Goal: Navigation & Orientation: Find specific page/section

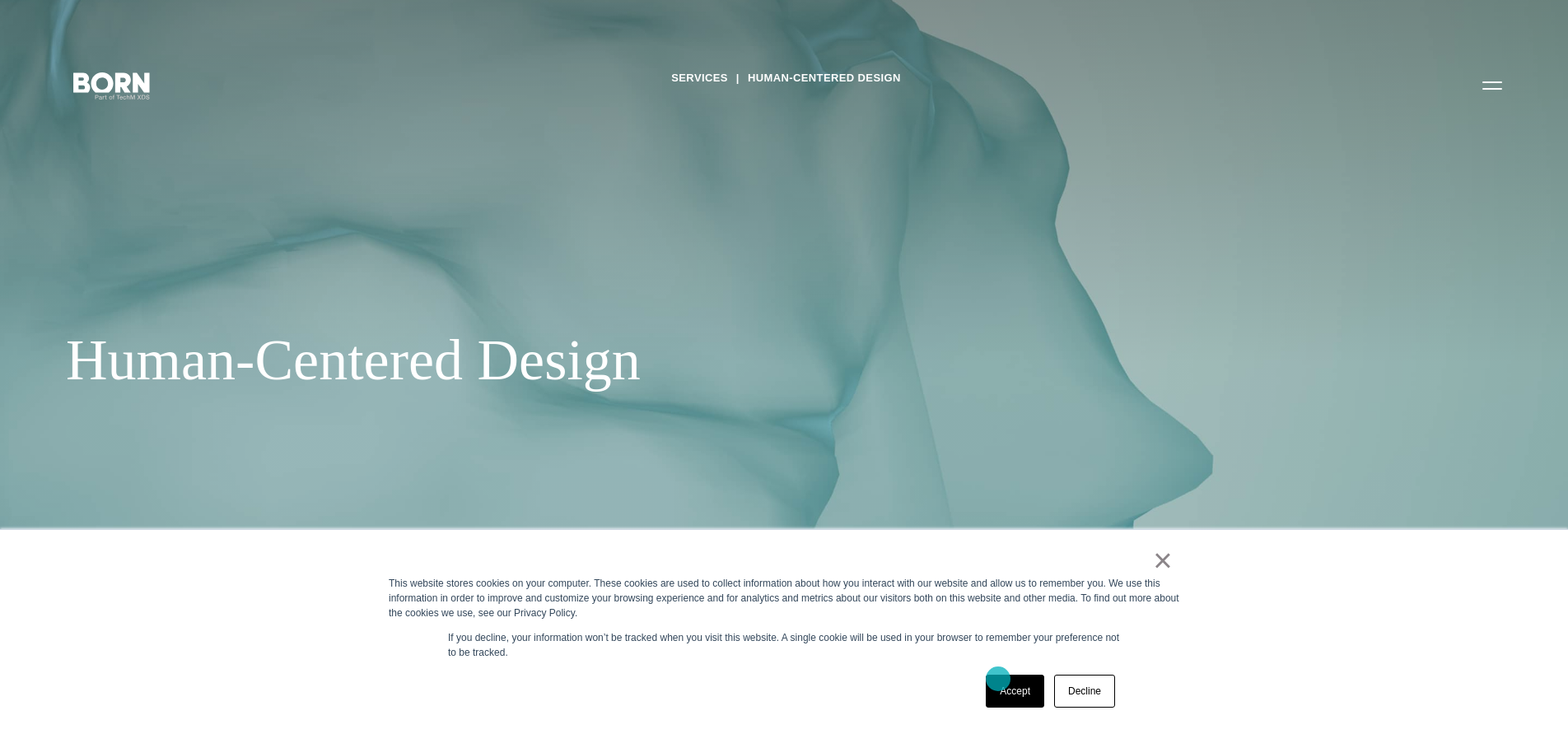
click at [998, 679] on link "Accept" at bounding box center [1015, 691] width 59 height 33
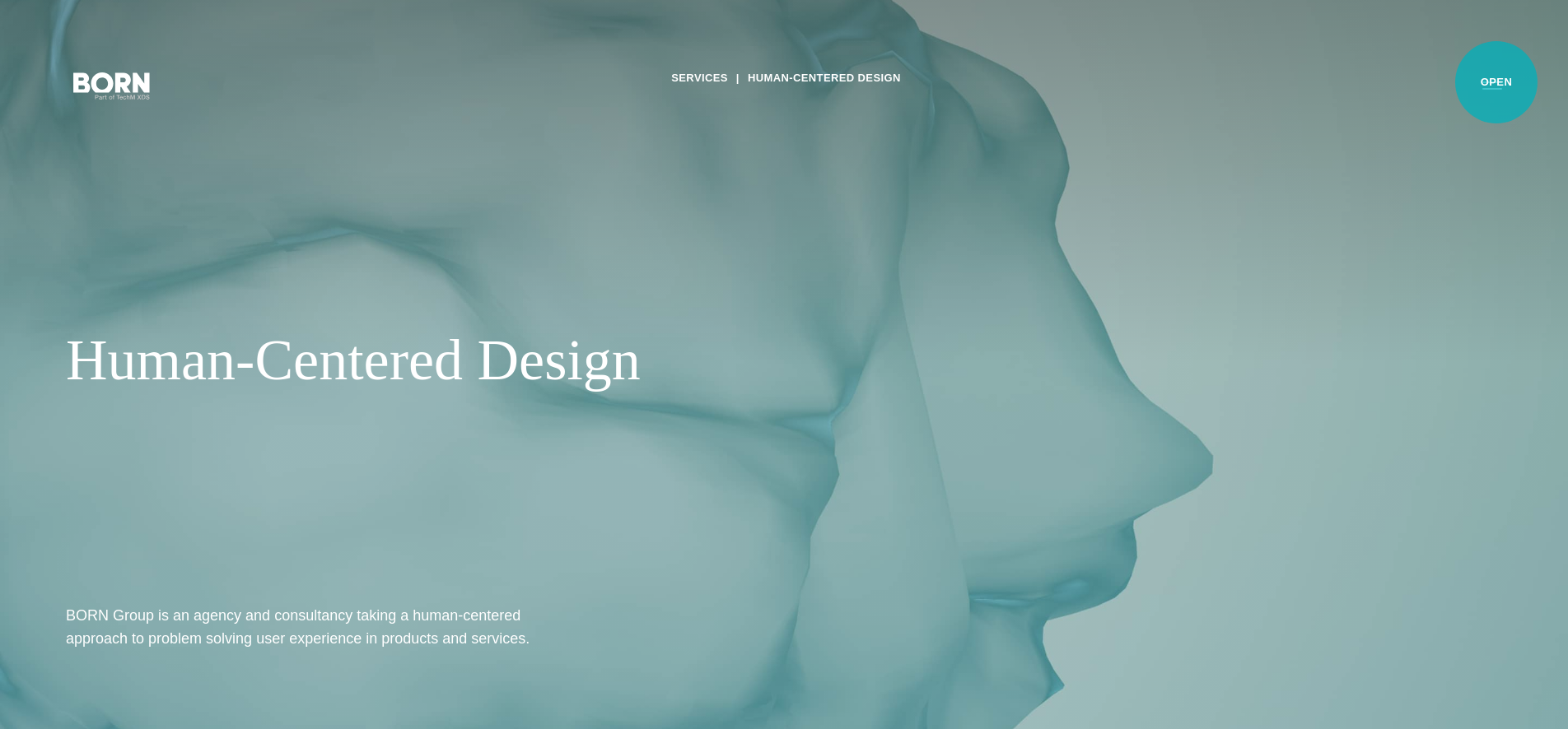
click at [1496, 83] on button "Primary Menu" at bounding box center [1492, 85] width 40 height 35
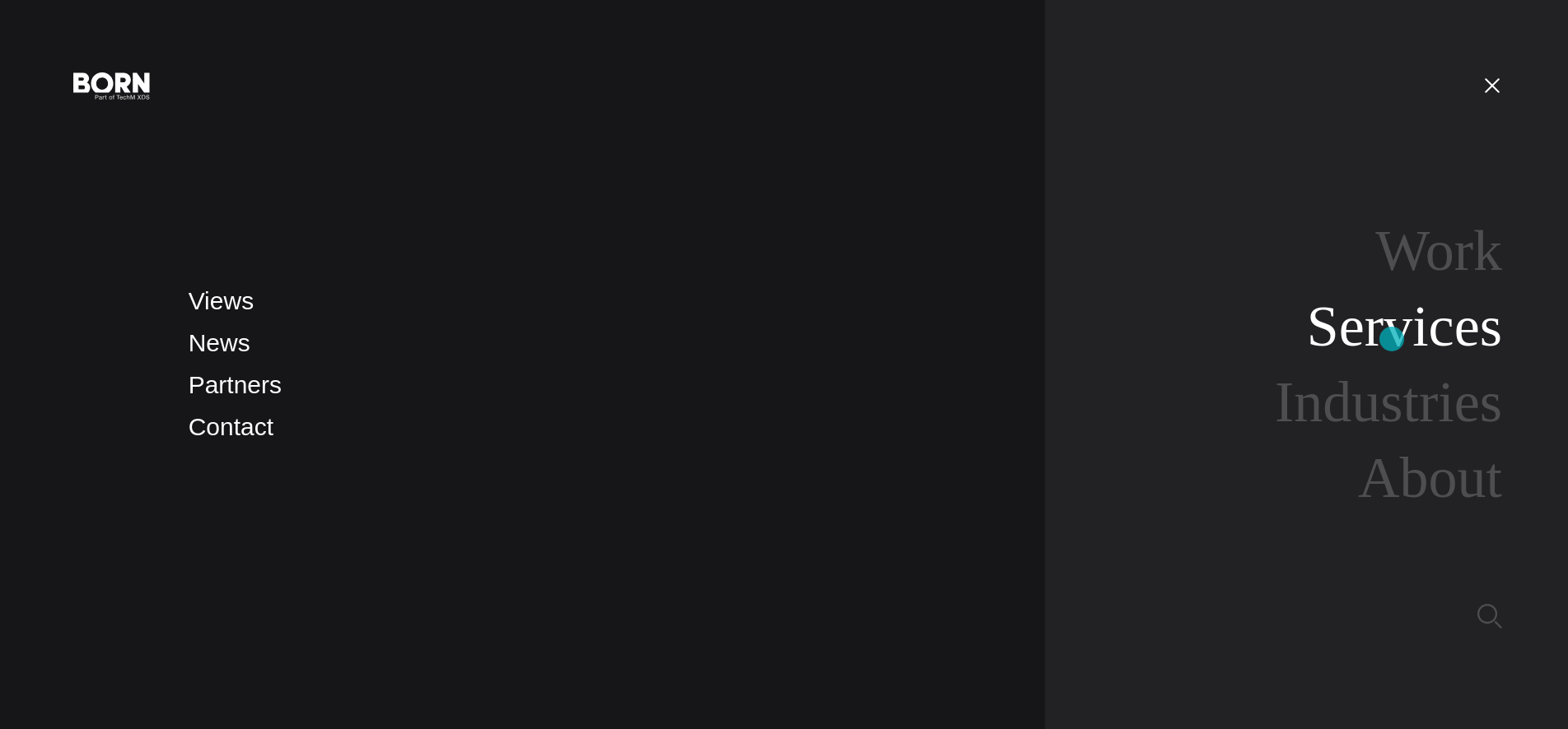
click at [1392, 339] on link "Services" at bounding box center [1405, 326] width 195 height 64
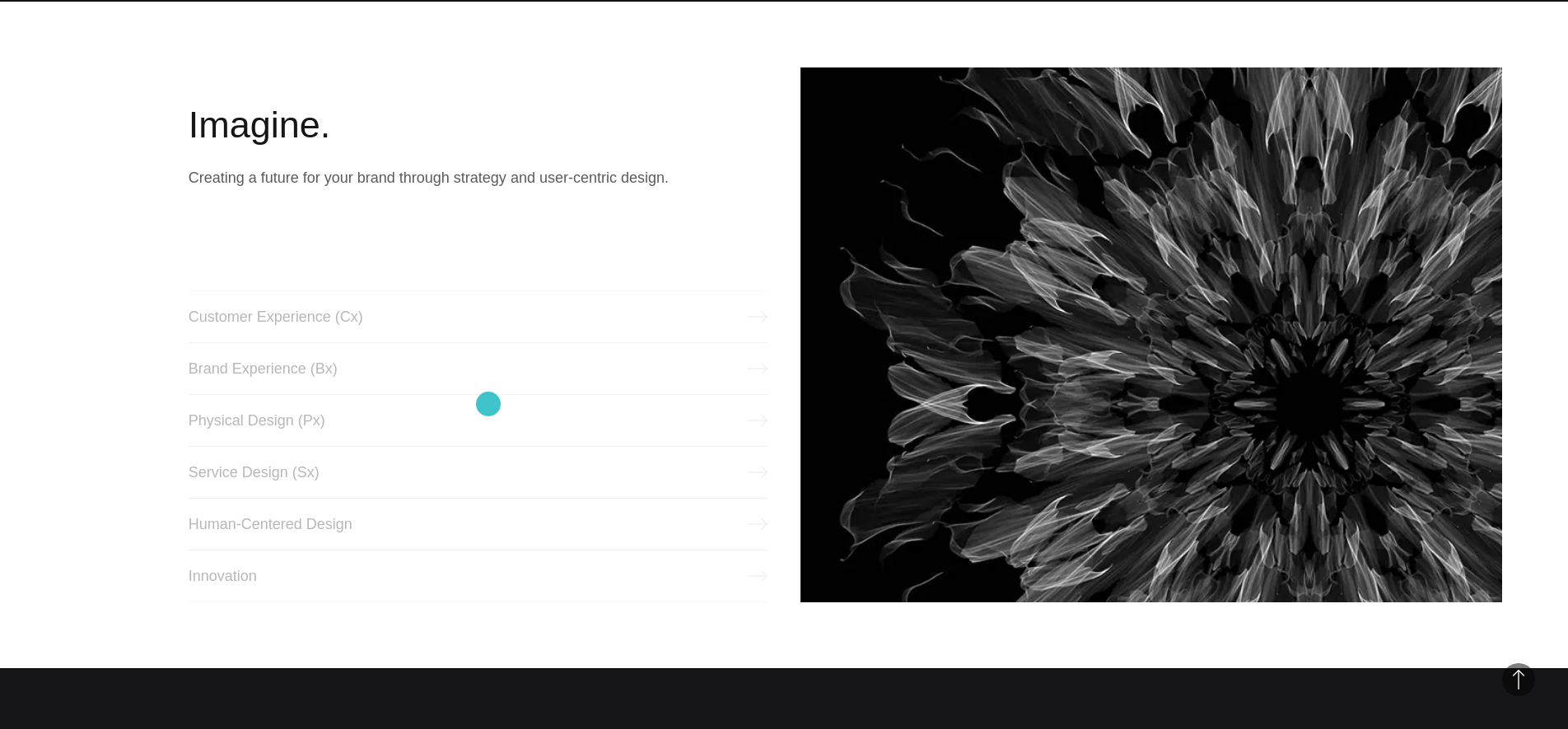
scroll to position [729, 0]
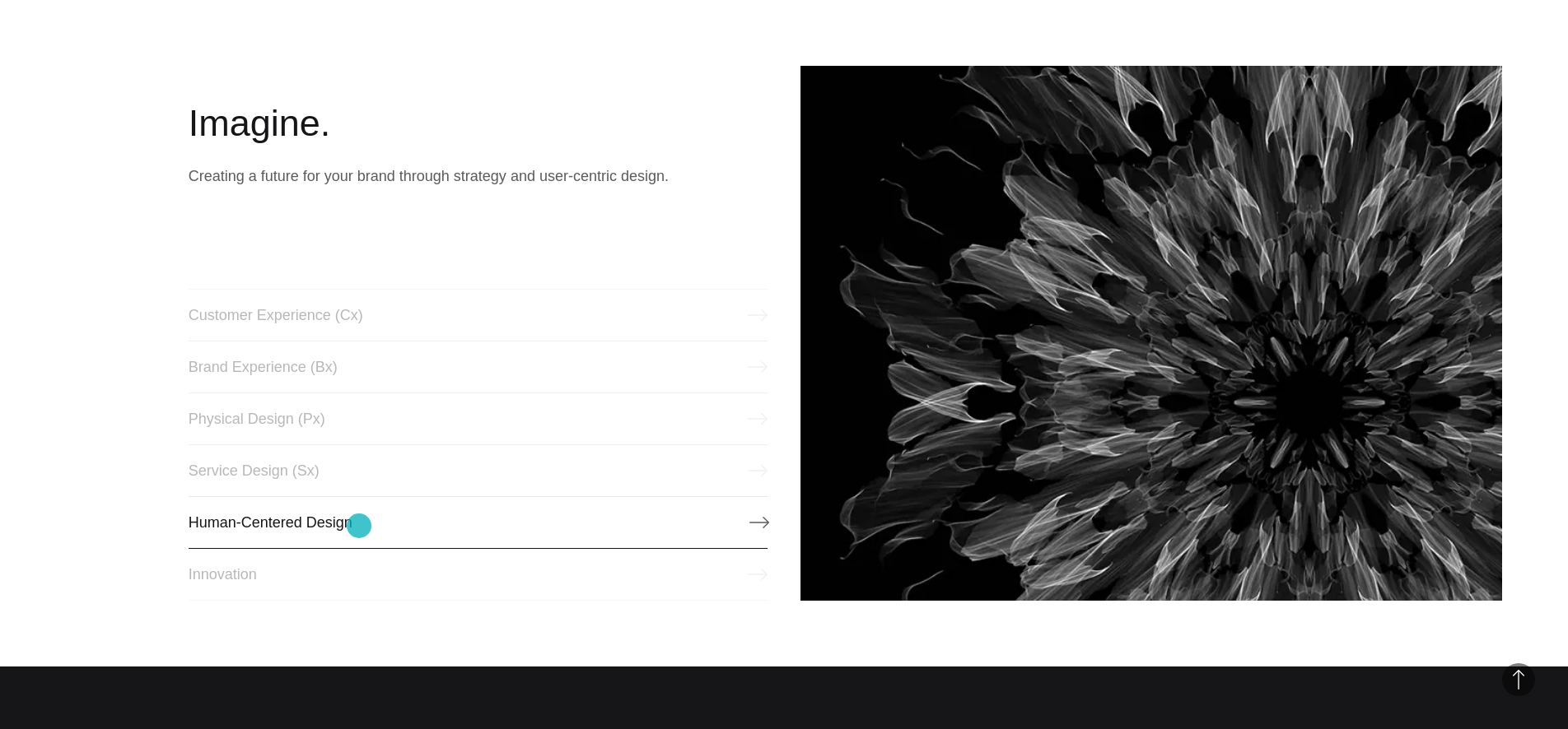
click at [359, 526] on link "Human-Centered Design" at bounding box center [479, 522] width 579 height 53
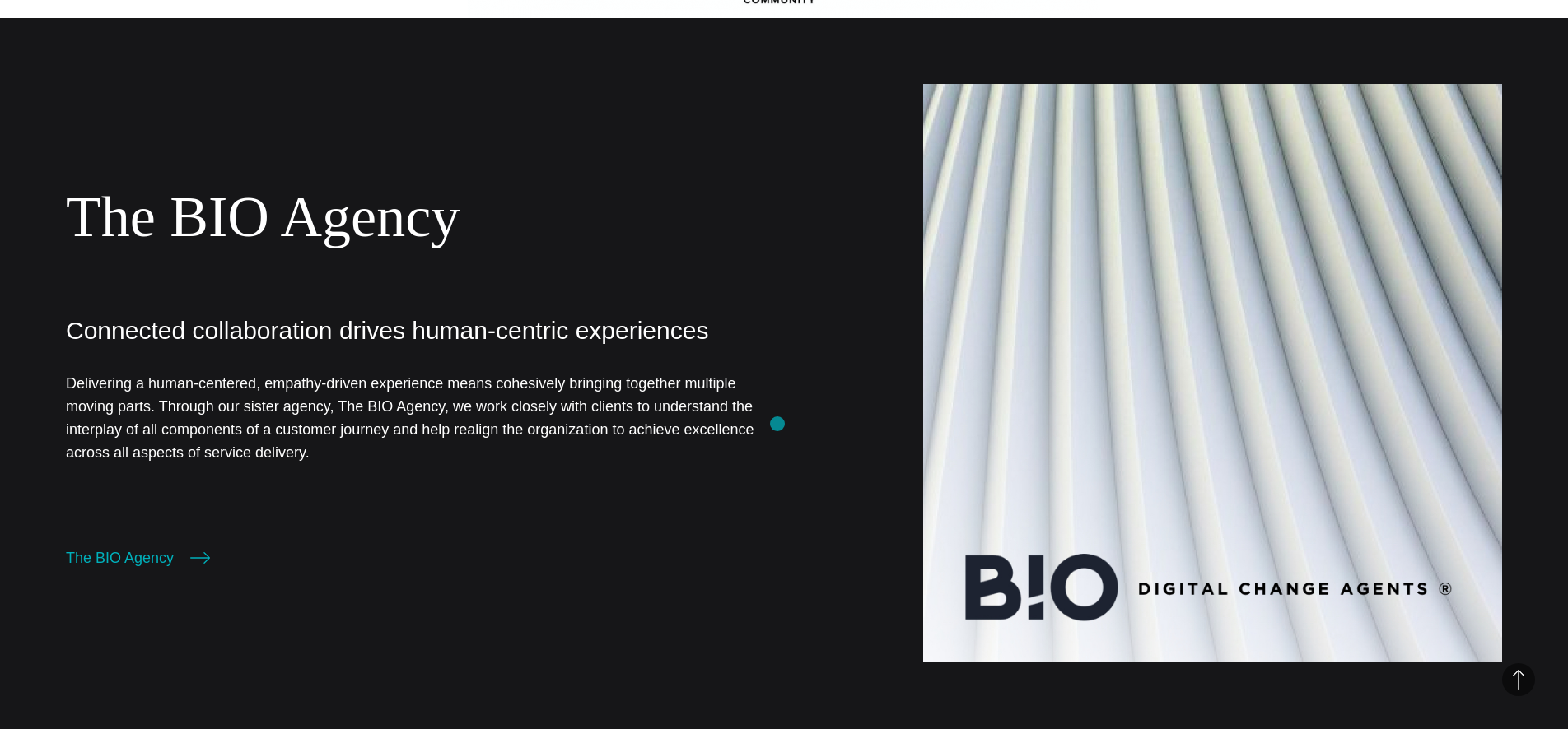
scroll to position [1702, 0]
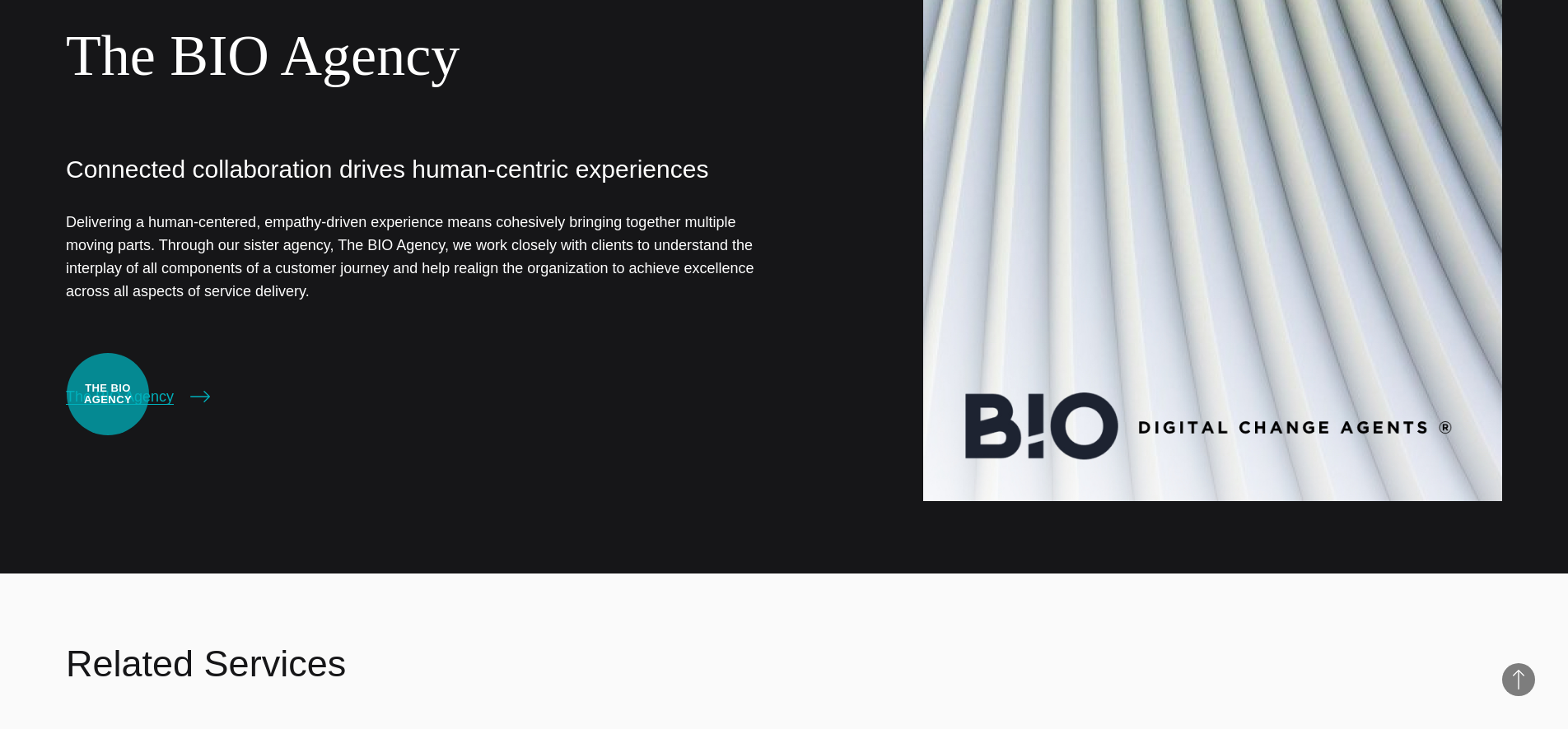
click at [107, 395] on link "The BIO Agency" at bounding box center [137, 396] width 144 height 23
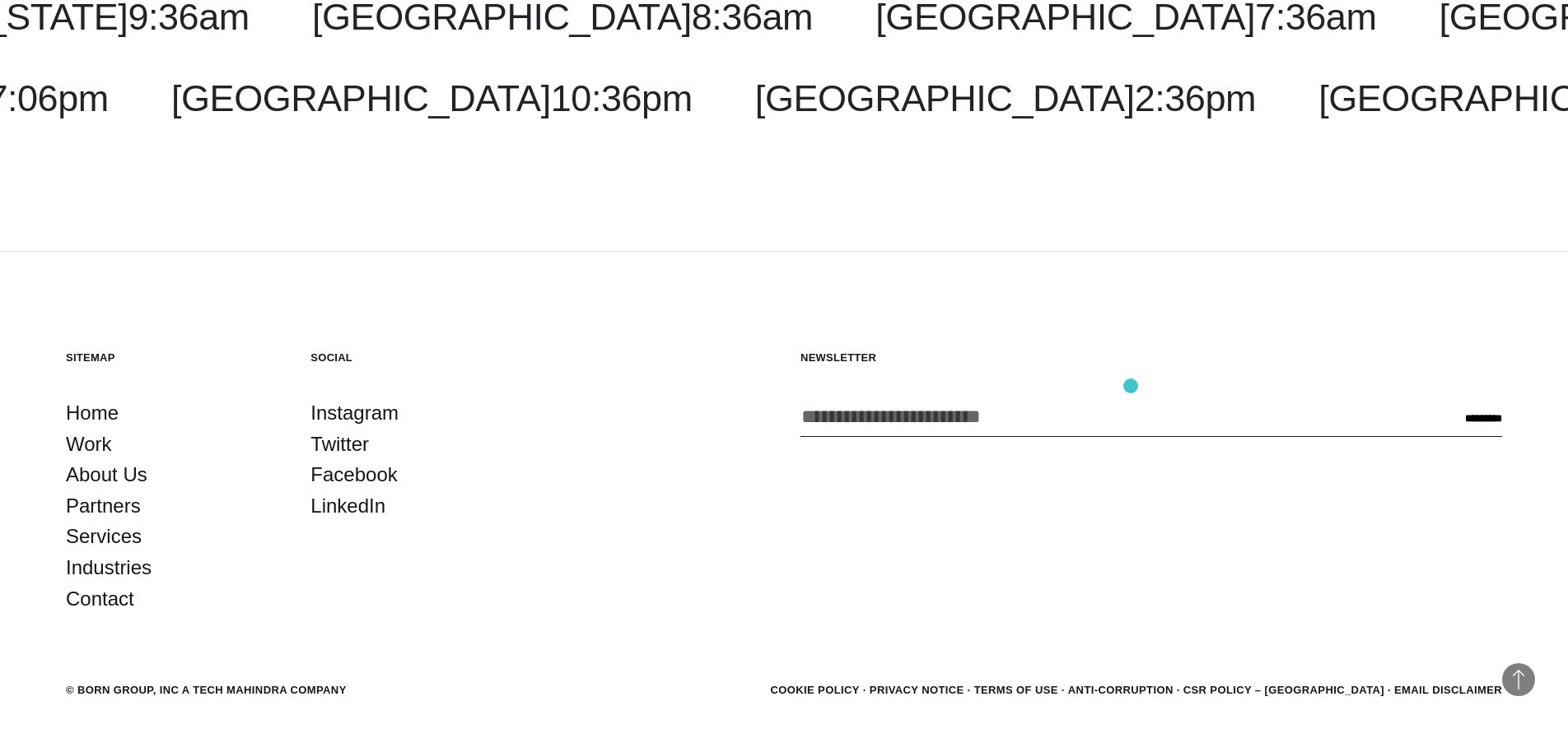
scroll to position [5089, 0]
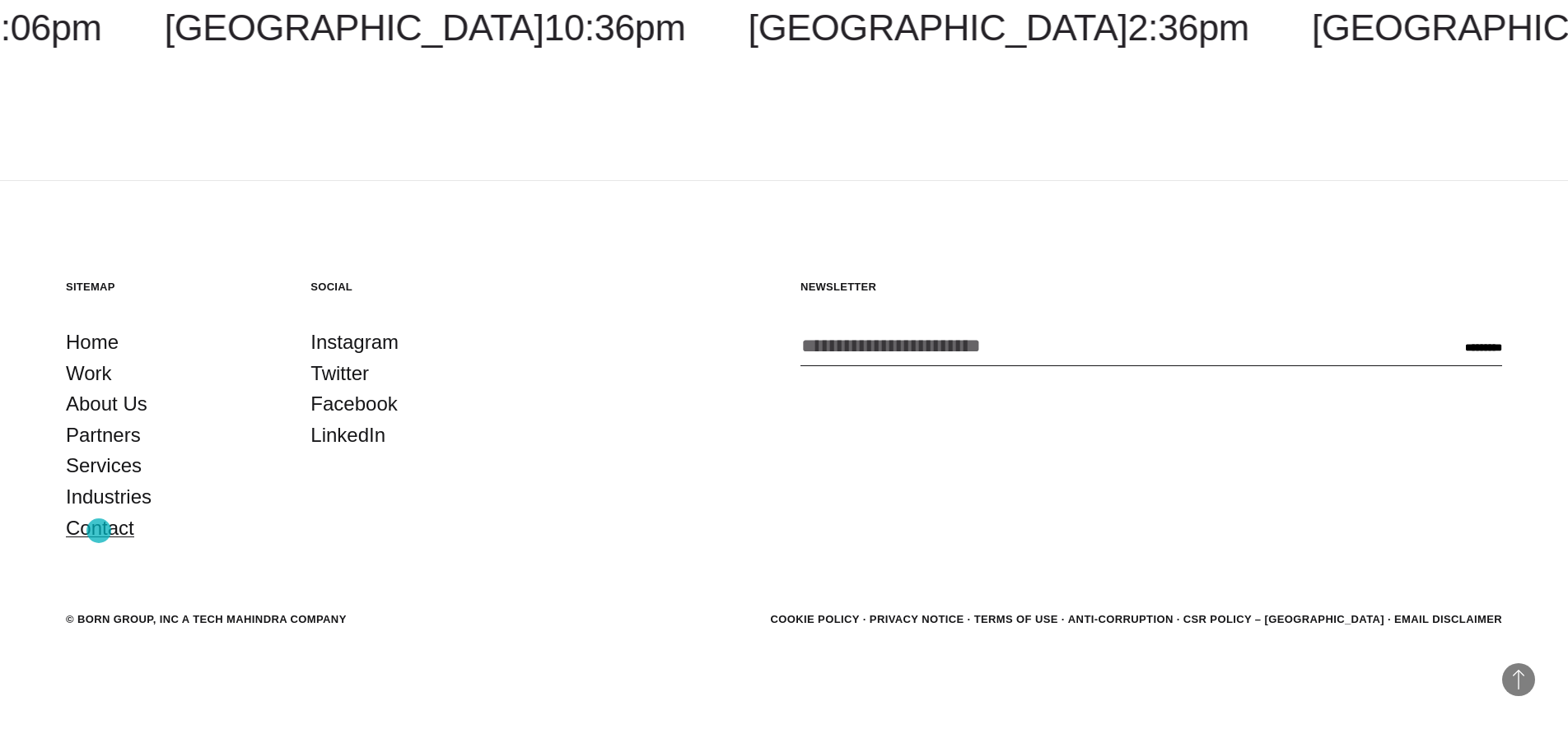
click at [98, 531] on link "Contact" at bounding box center [99, 528] width 69 height 31
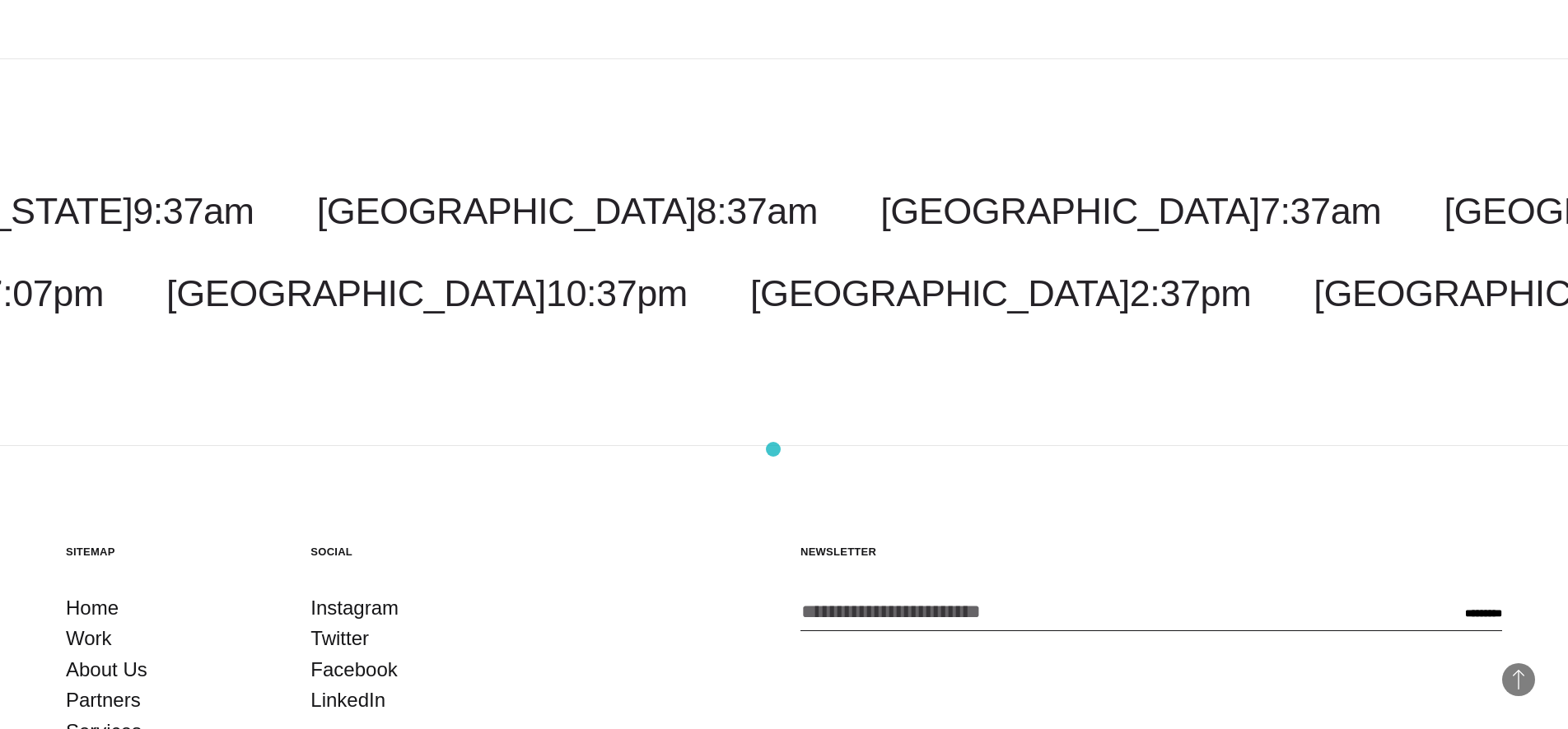
scroll to position [4121, 0]
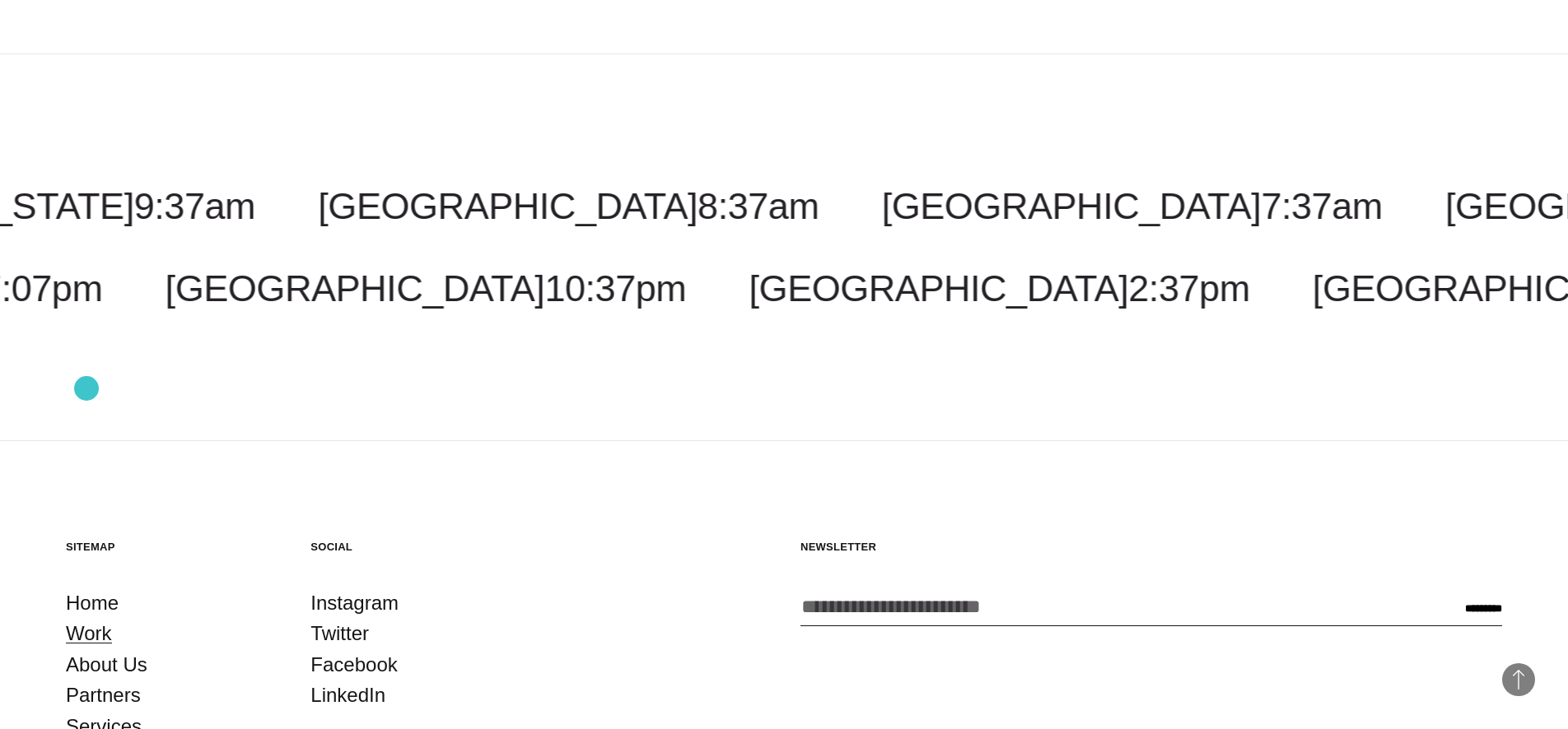
click at [87, 619] on link "Work" at bounding box center [89, 634] width 46 height 31
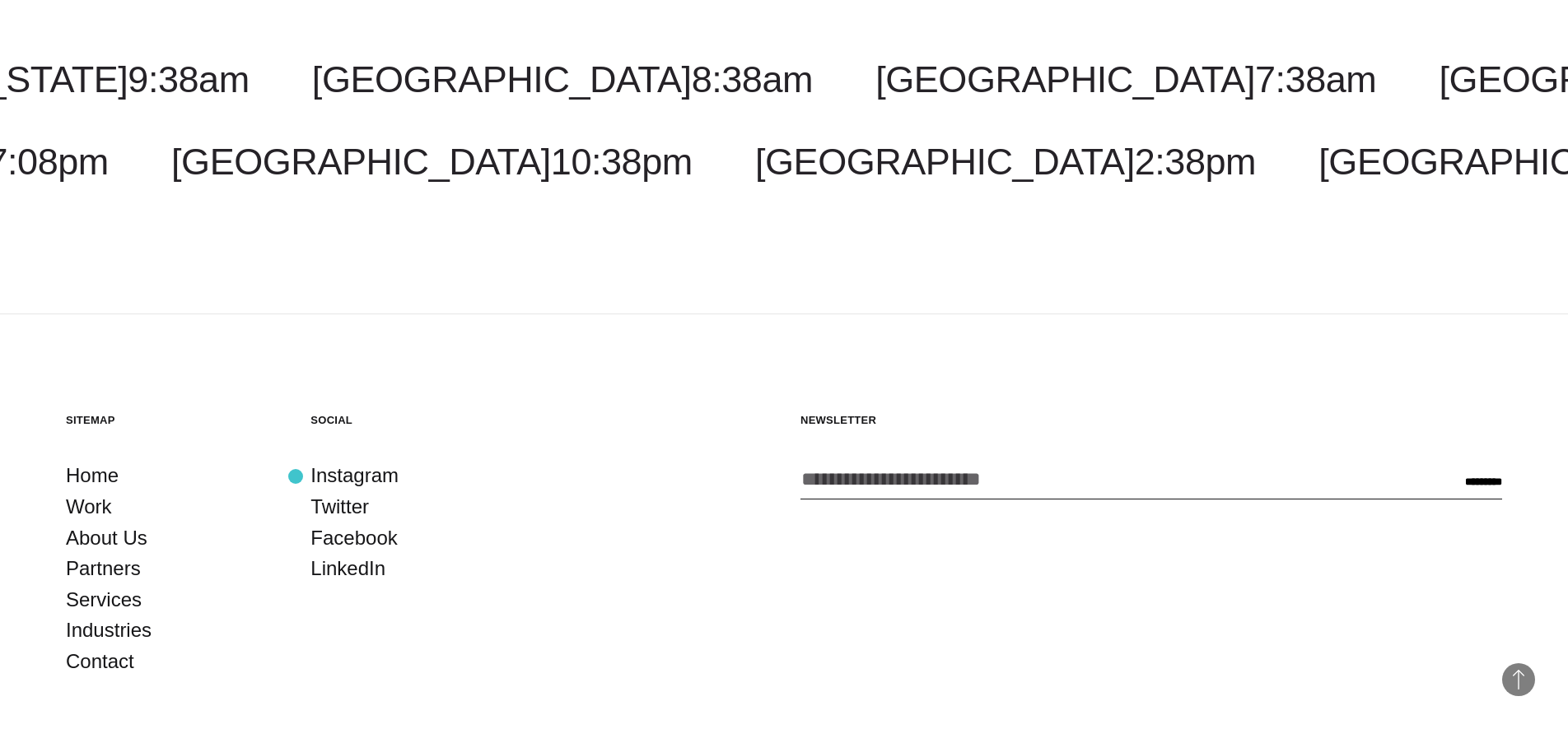
scroll to position [5924, 0]
click at [102, 522] on link "About Us" at bounding box center [106, 537] width 82 height 31
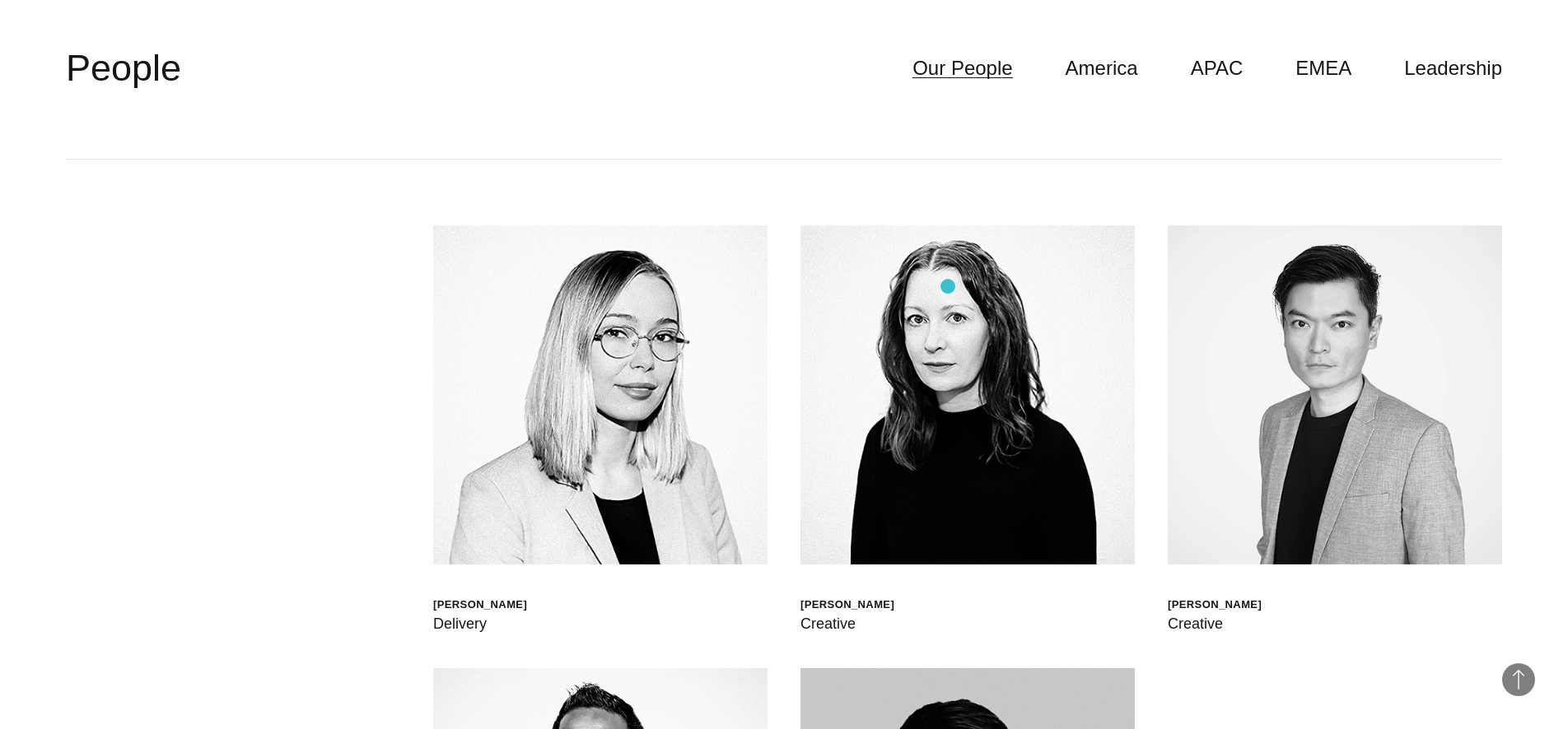
scroll to position [4754, 0]
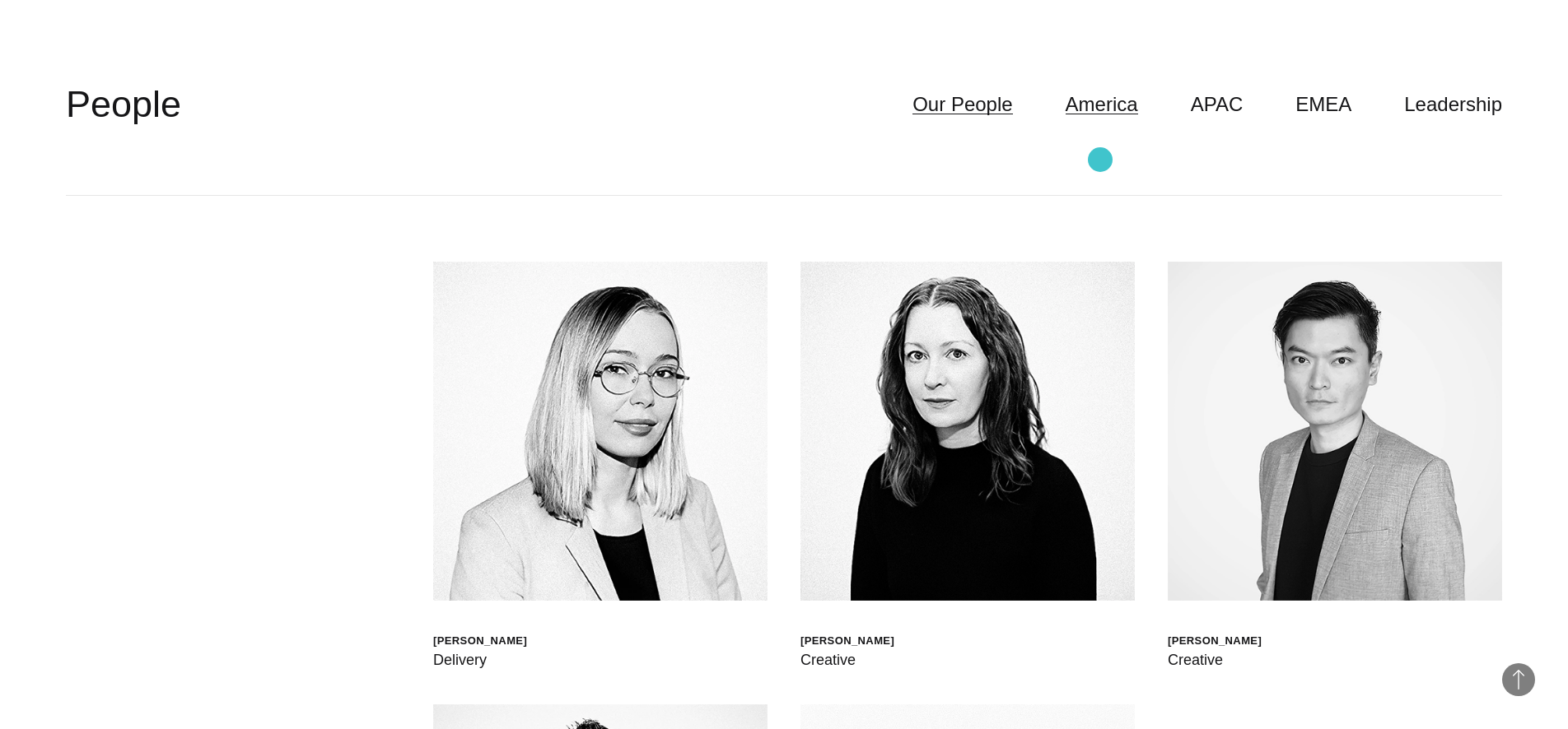
click at [1100, 120] on link "America" at bounding box center [1101, 103] width 73 height 31
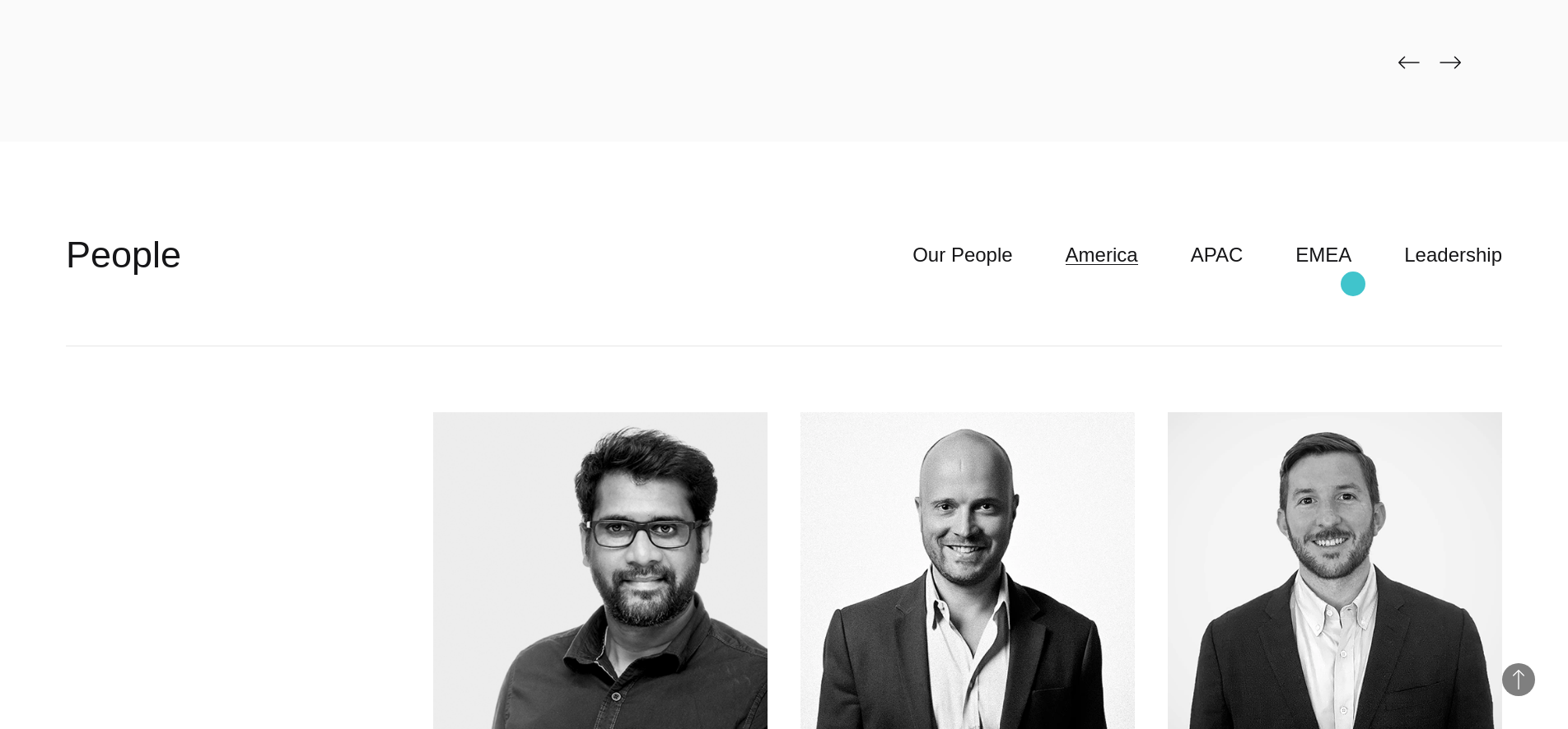
scroll to position [4595, 0]
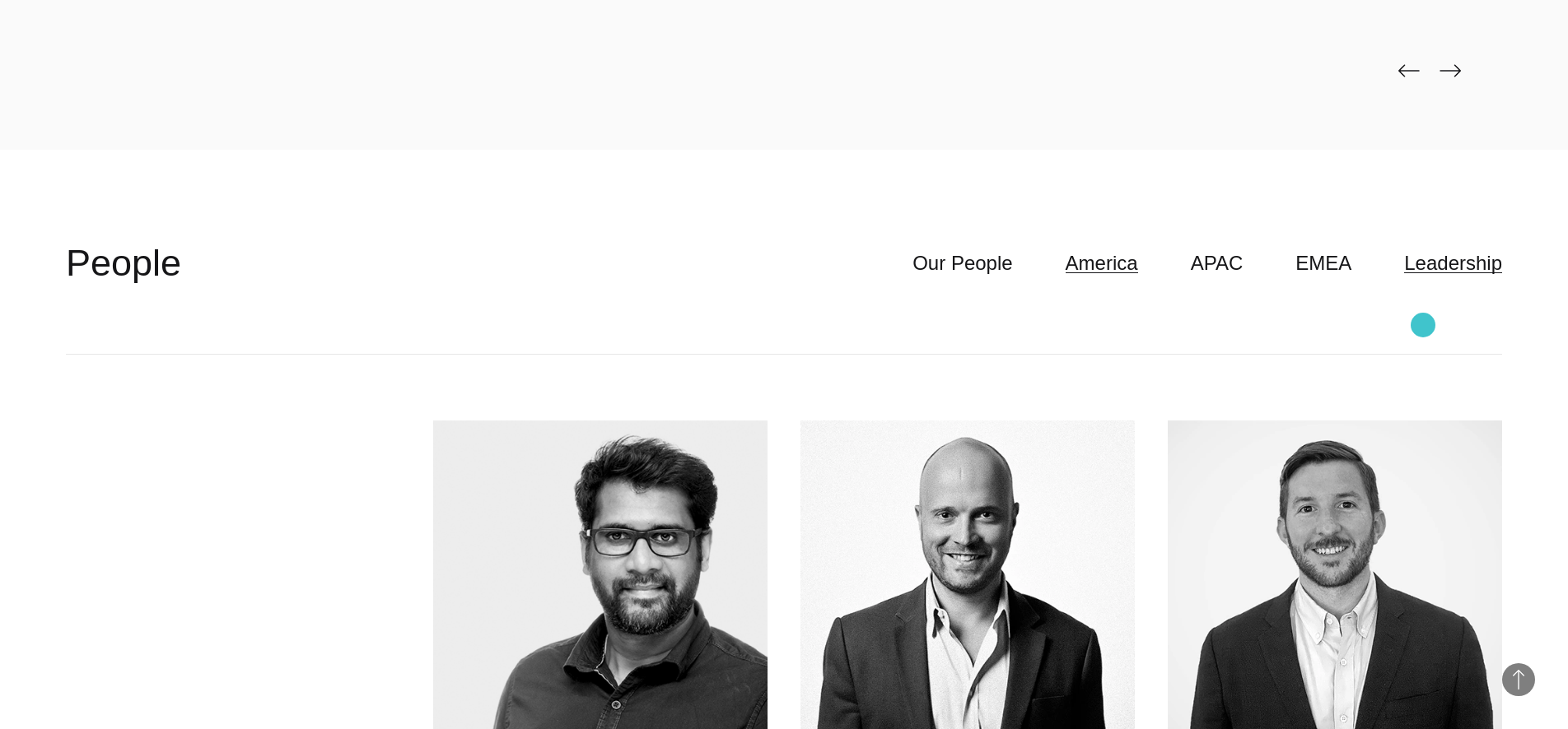
click at [1423, 279] on link "Leadership" at bounding box center [1453, 263] width 98 height 31
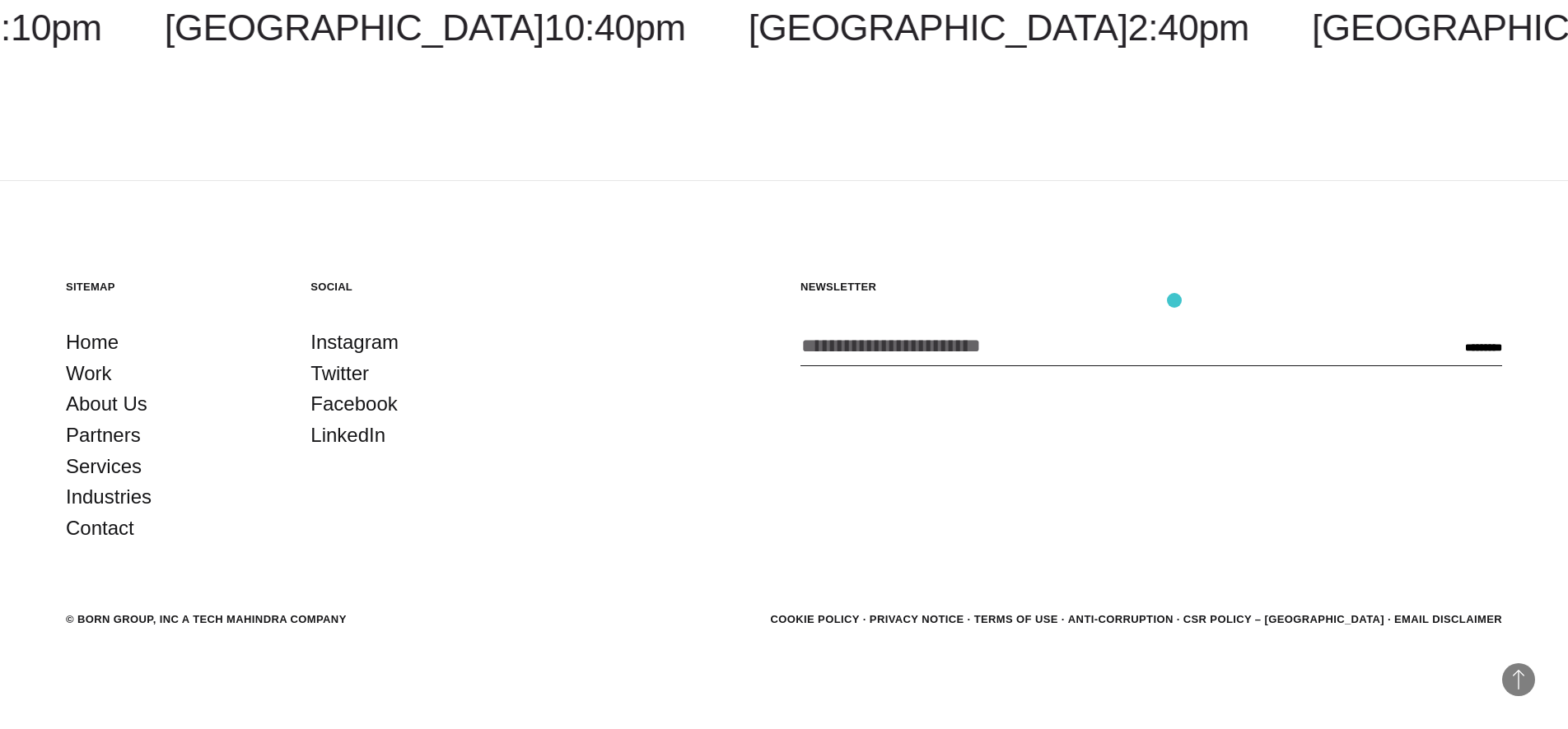
scroll to position [6673, 0]
click at [122, 438] on link "Partners" at bounding box center [102, 435] width 75 height 31
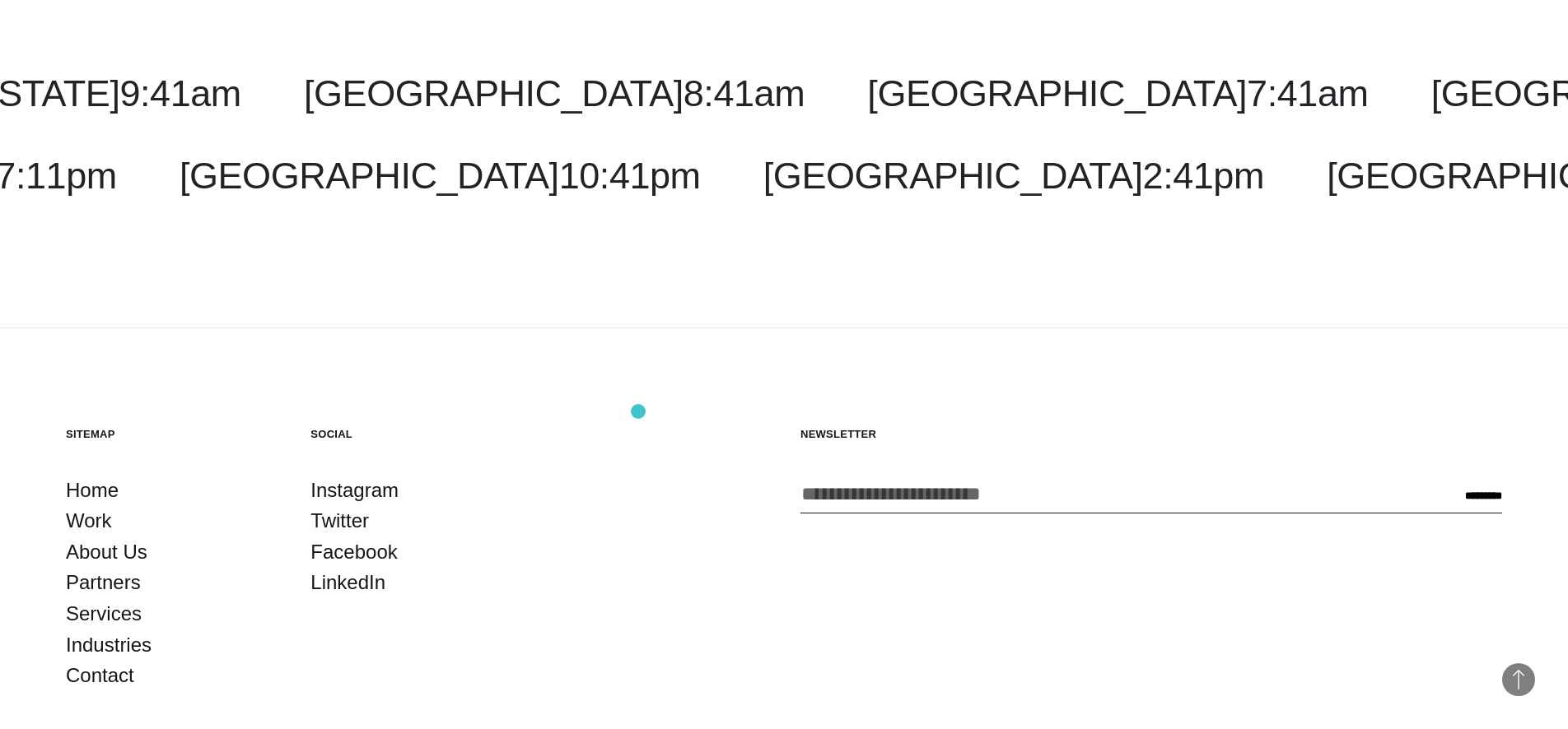
scroll to position [3066, 0]
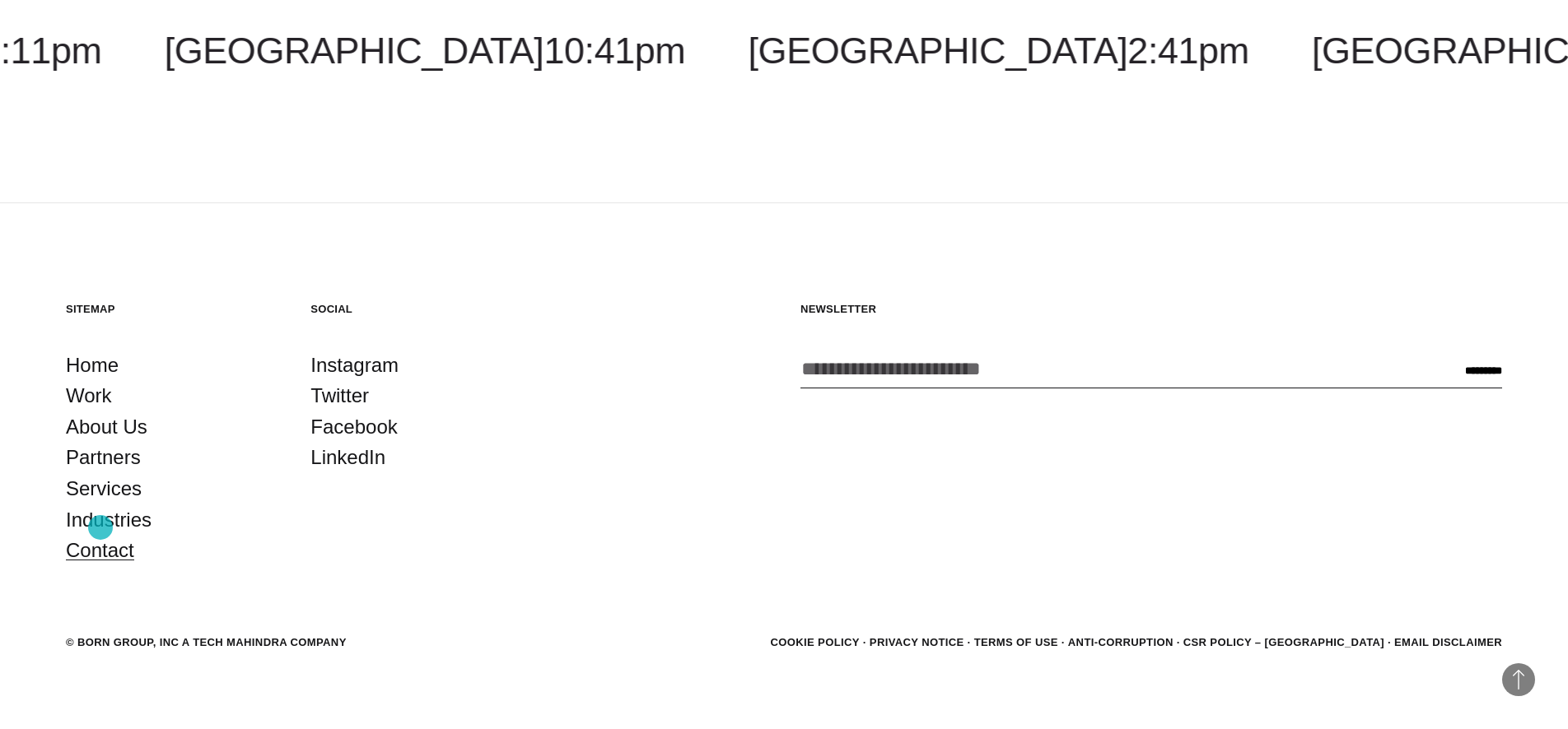
click at [100, 535] on link "Contact" at bounding box center [99, 550] width 69 height 31
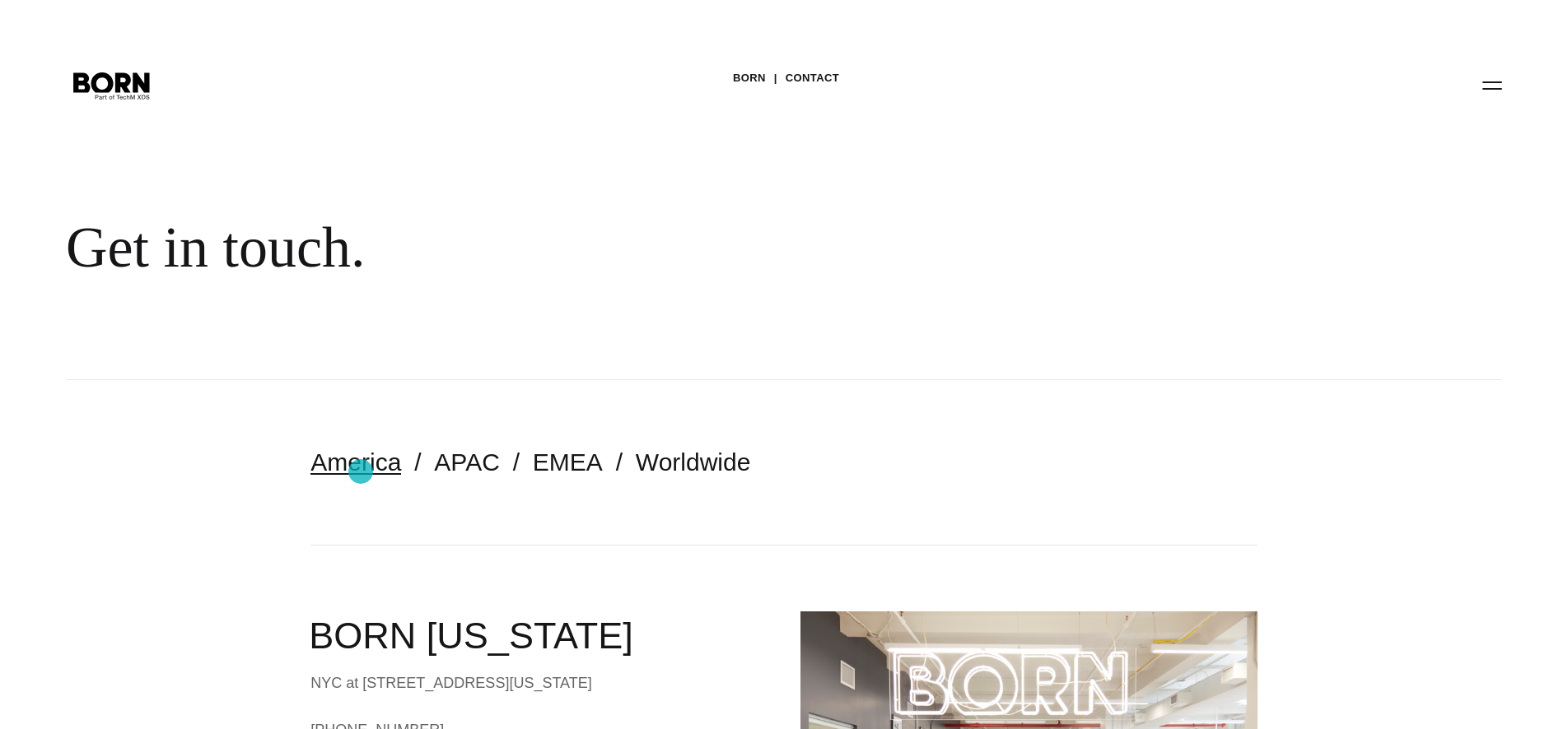
click at [361, 471] on link "America" at bounding box center [355, 461] width 91 height 27
click at [1498, 89] on button "Primary Menu" at bounding box center [1492, 85] width 40 height 35
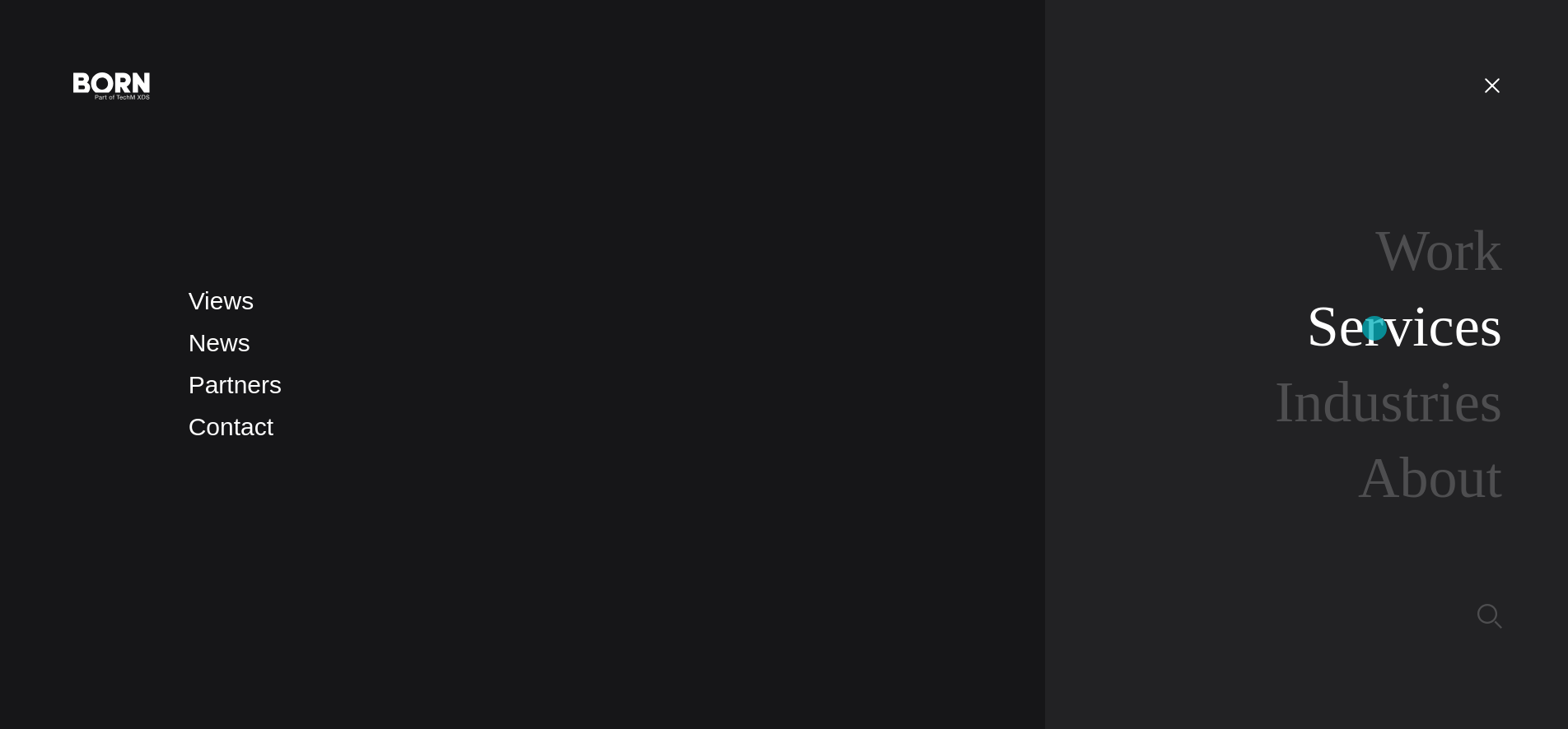
click at [1375, 327] on link "Services" at bounding box center [1405, 326] width 195 height 64
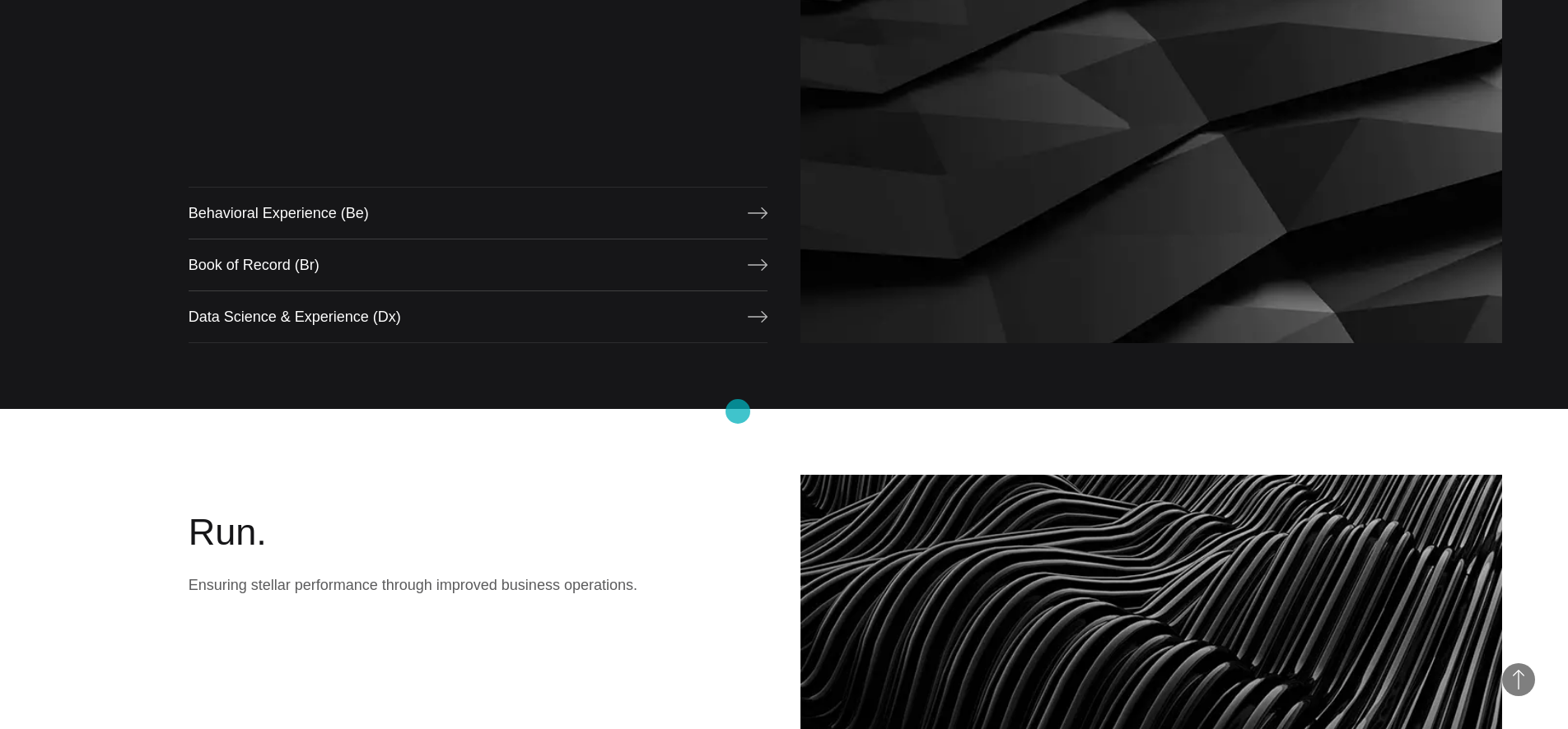
scroll to position [1588, 0]
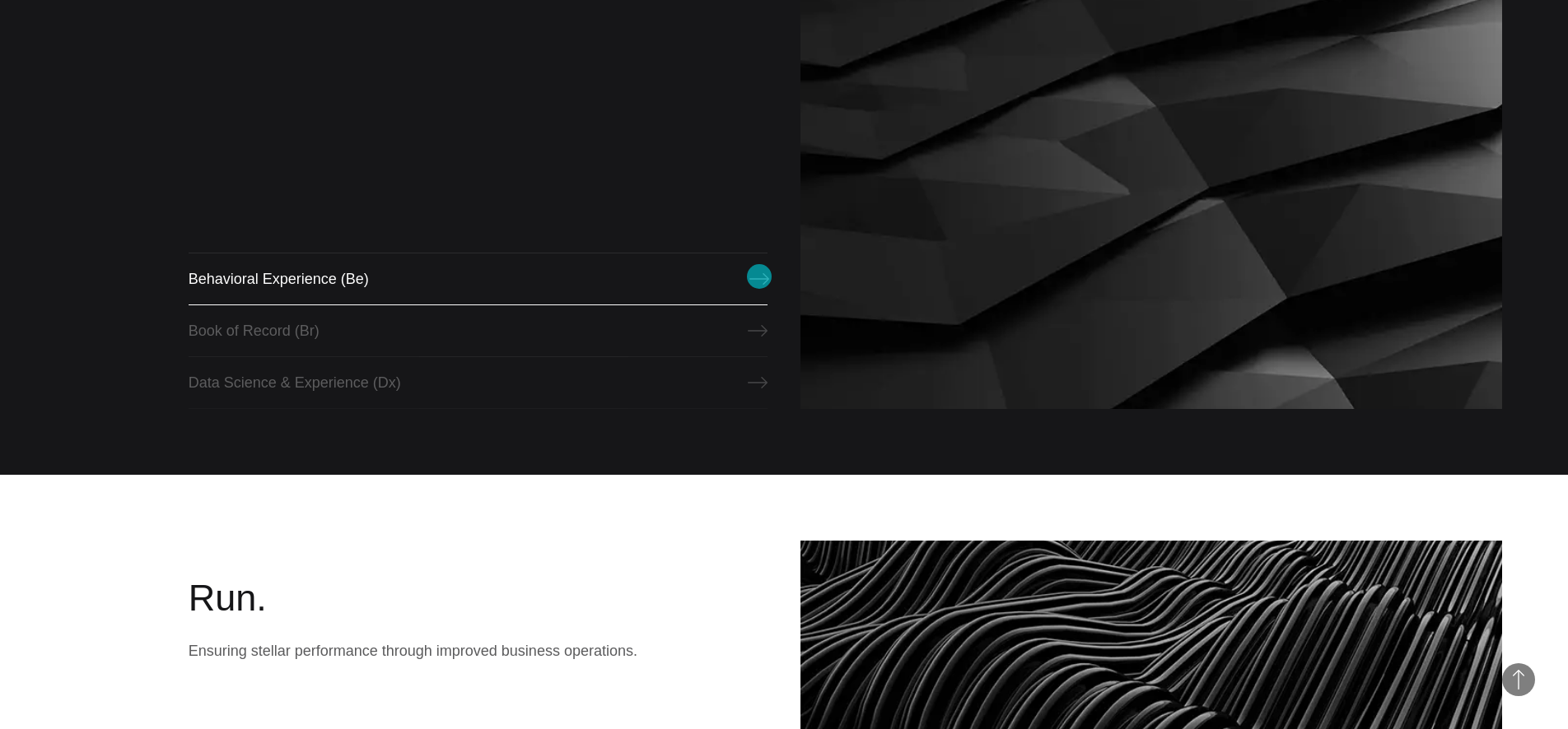
click at [760, 275] on icon at bounding box center [759, 279] width 20 height 20
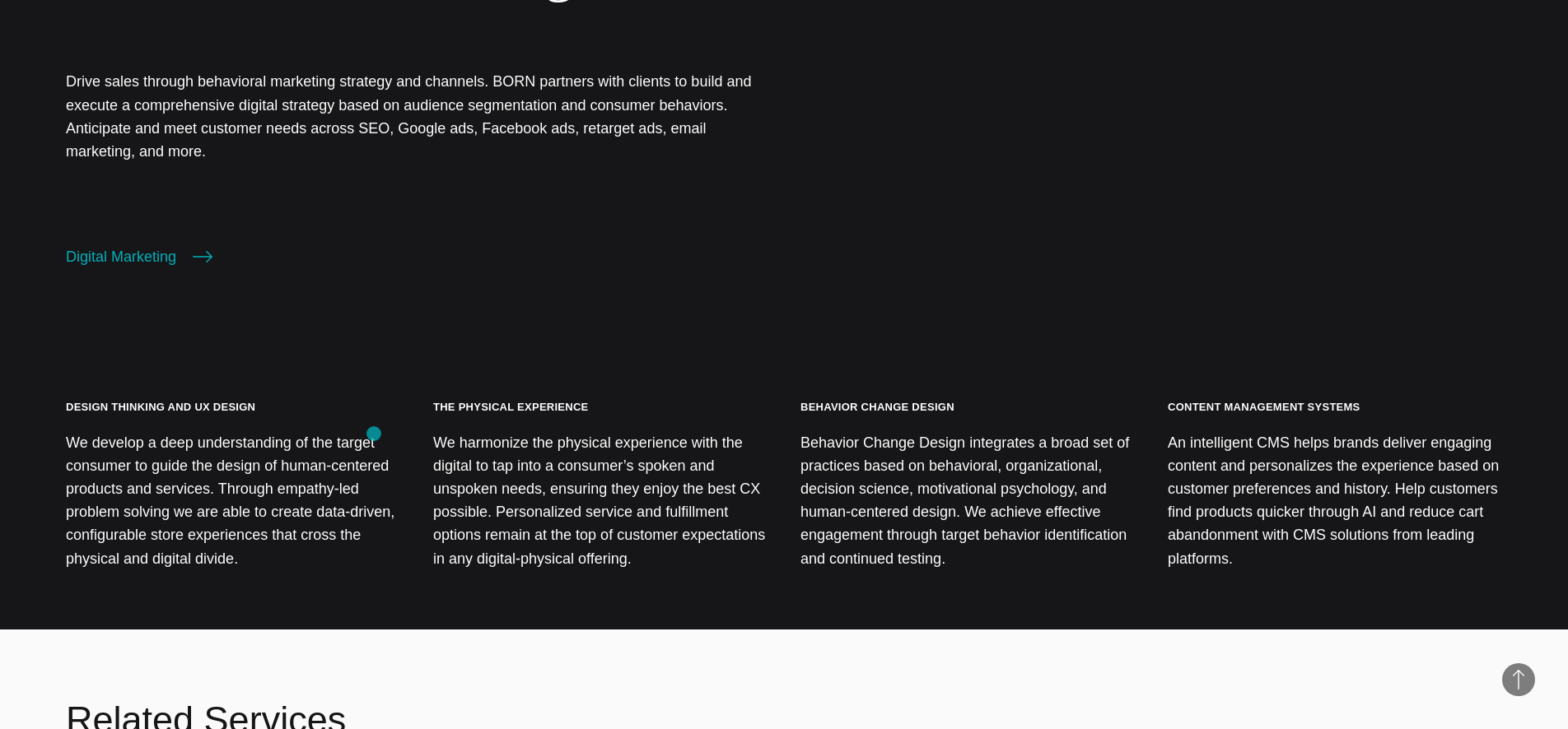
scroll to position [1578, 0]
